Goal: Task Accomplishment & Management: Complete application form

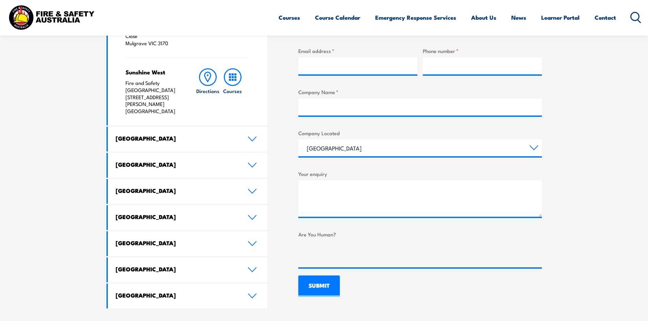
click at [147, 187] on h4 "[GEOGRAPHIC_DATA]" at bounding box center [177, 190] width 122 height 7
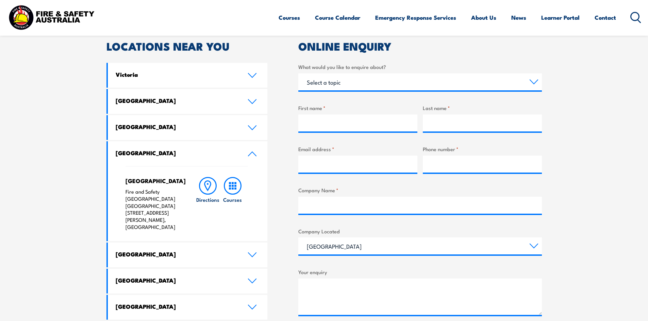
scroll to position [272, 0]
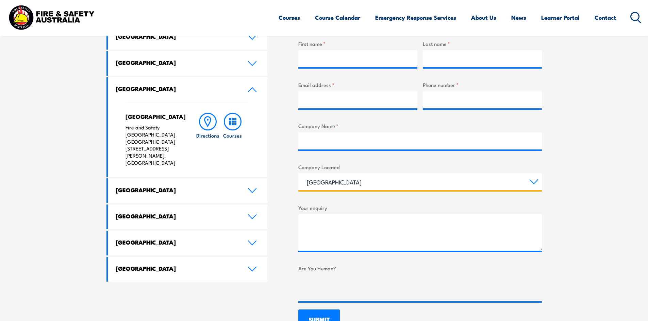
click at [376, 185] on select "[GEOGRAPHIC_DATA] [GEOGRAPHIC_DATA] [GEOGRAPHIC_DATA] [GEOGRAPHIC_DATA] [GEOGRA…" at bounding box center [420, 181] width 244 height 17
select select "[GEOGRAPHIC_DATA]"
click at [298, 173] on select "[GEOGRAPHIC_DATA] [GEOGRAPHIC_DATA] [GEOGRAPHIC_DATA] [GEOGRAPHIC_DATA] [GEOGRA…" at bounding box center [420, 181] width 244 height 17
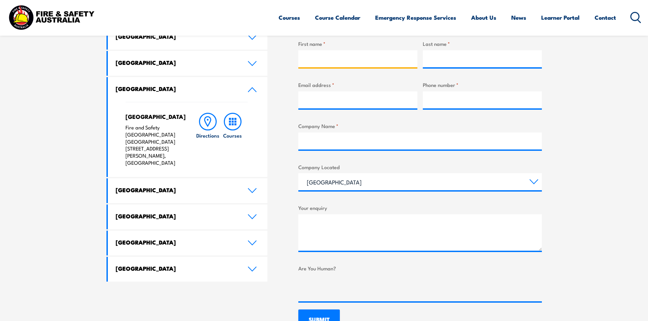
click at [330, 59] on input "First name *" at bounding box center [357, 58] width 119 height 17
type input "ben"
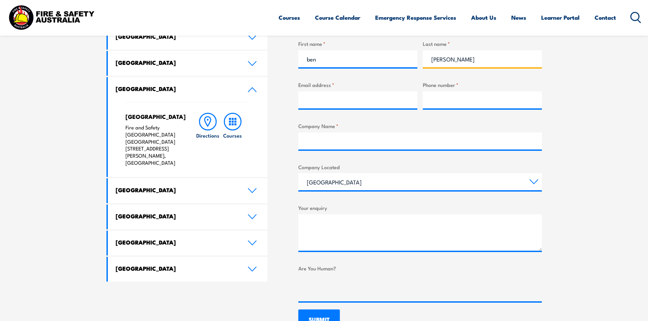
type input "[PERSON_NAME]"
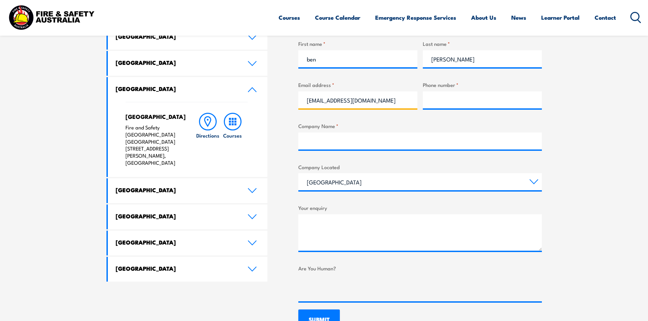
type input "[EMAIL_ADDRESS][DOMAIN_NAME]"
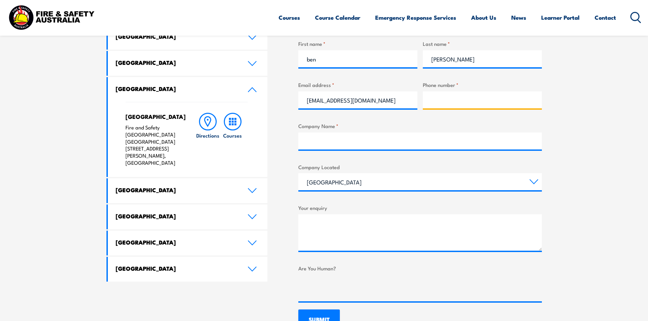
click at [463, 103] on input "Phone number *" at bounding box center [482, 100] width 119 height 17
type input "0438 143 734"
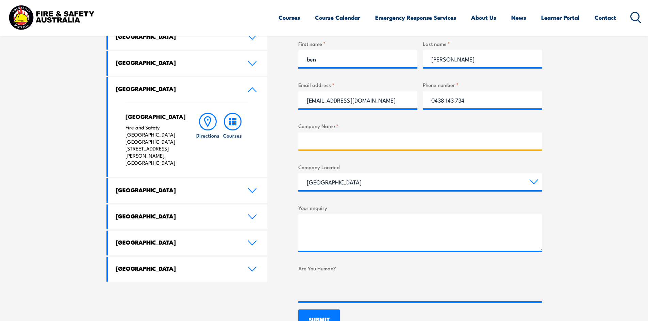
click at [333, 136] on input "Company Name *" at bounding box center [420, 141] width 244 height 17
type input "LSC"
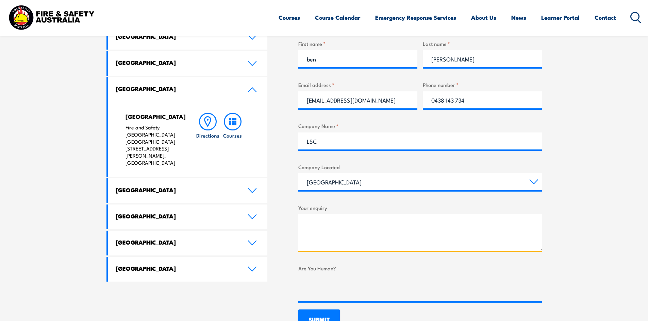
click at [313, 220] on textarea "Your enquiry" at bounding box center [420, 233] width 244 height 36
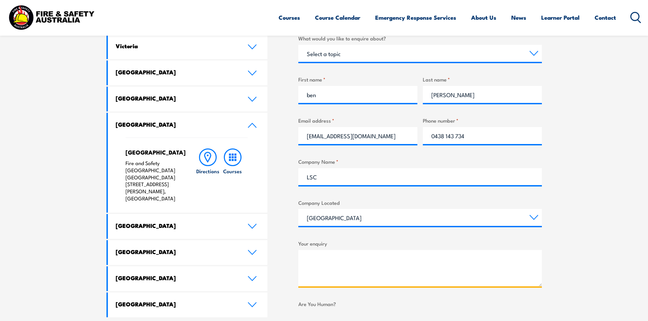
scroll to position [204, 0]
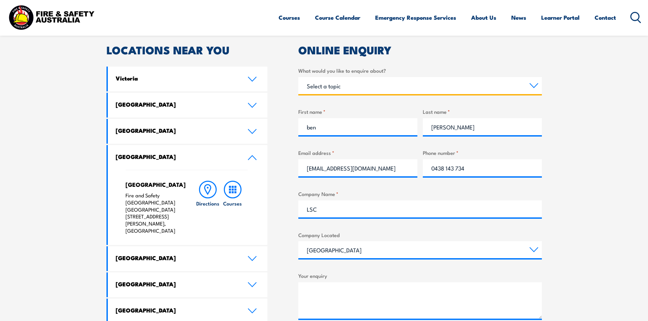
click at [342, 90] on select "Select a topic Training Emergency Response Services General Enquiry" at bounding box center [420, 85] width 244 height 17
select select "General Enquiry"
click at [298, 77] on select "Select a topic Training Emergency Response Services General Enquiry" at bounding box center [420, 85] width 244 height 17
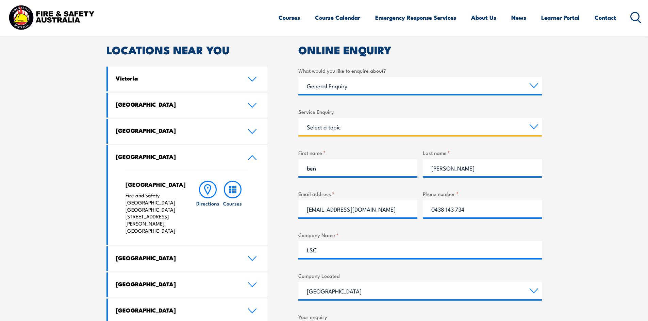
click at [367, 131] on select "Select a topic Assistance in completing an online enrolment booking Request a c…" at bounding box center [420, 126] width 244 height 17
select select "Assistance in completing an online enrolment booking"
click at [298, 118] on select "Select a topic Assistance in completing an online enrolment booking Request a c…" at bounding box center [420, 126] width 244 height 17
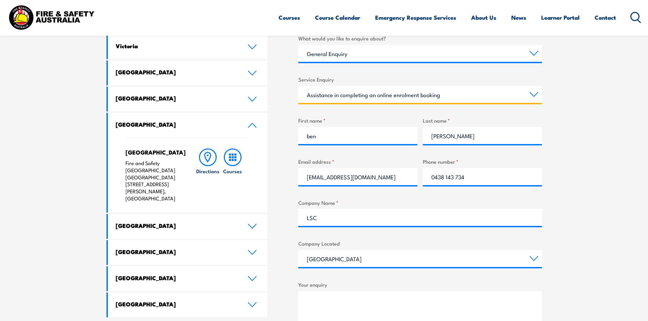
scroll to position [272, 0]
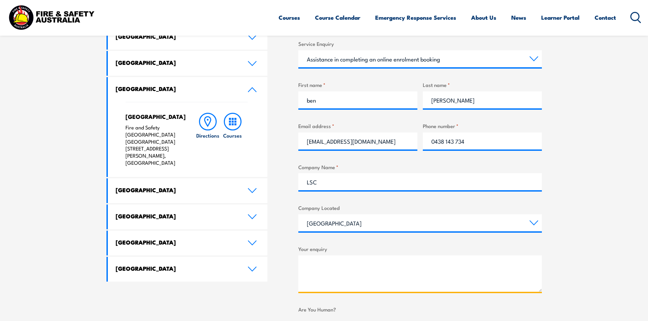
click at [350, 261] on textarea "Your enquiry" at bounding box center [420, 274] width 244 height 36
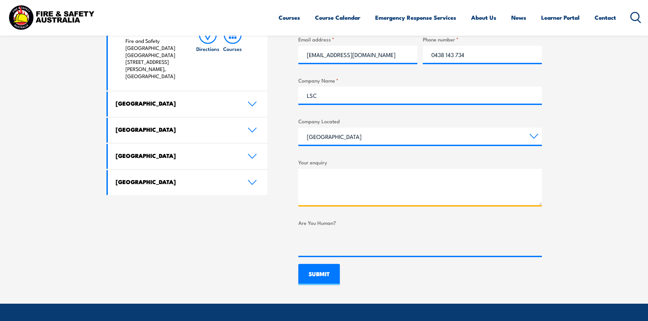
scroll to position [408, 0]
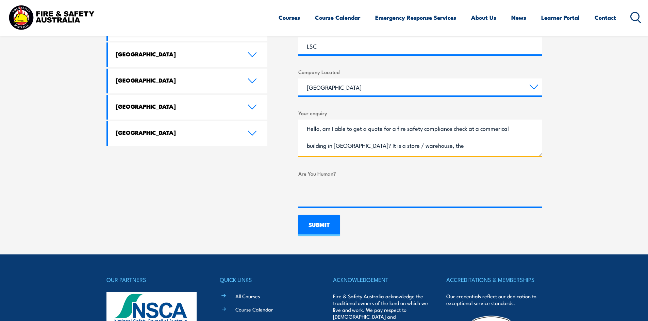
click at [491, 125] on textarea "Hello, am I able to get a quote for a fire safety compliance check at a commeri…" at bounding box center [420, 138] width 244 height 36
click at [490, 131] on textarea "Hello, am I able to get a quote for a fire safety compliance check at a commeri…" at bounding box center [420, 138] width 244 height 36
click at [435, 140] on textarea "Hello, am I able to get a quote for a fire safety compliance check at a commerc…" at bounding box center [420, 138] width 244 height 36
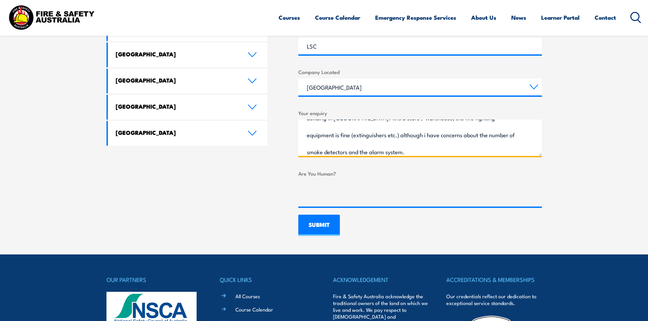
scroll to position [45, 0]
type textarea "Hello, am I able to get a quote for a fire safety compliance check at a commerc…"
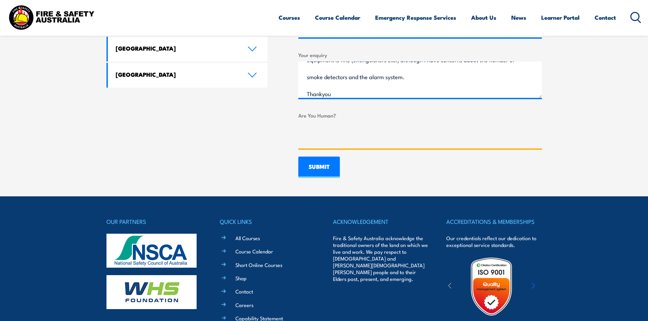
scroll to position [408, 0]
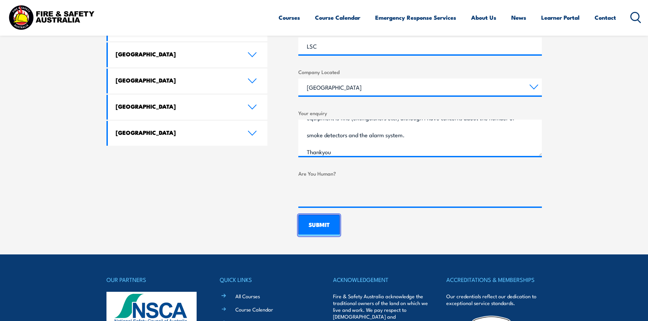
click at [307, 226] on input "SUBMIT" at bounding box center [318, 225] width 41 height 21
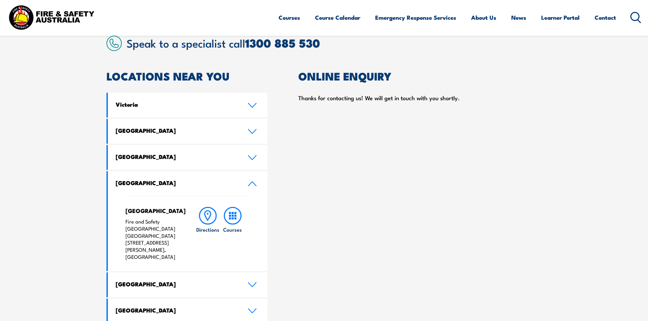
scroll to position [136, 0]
